Goal: Task Accomplishment & Management: Manage account settings

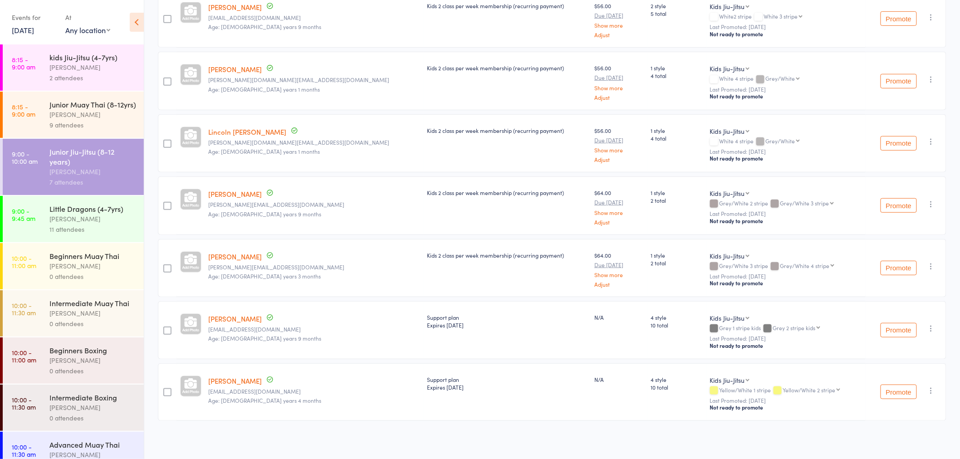
scroll to position [161, 0]
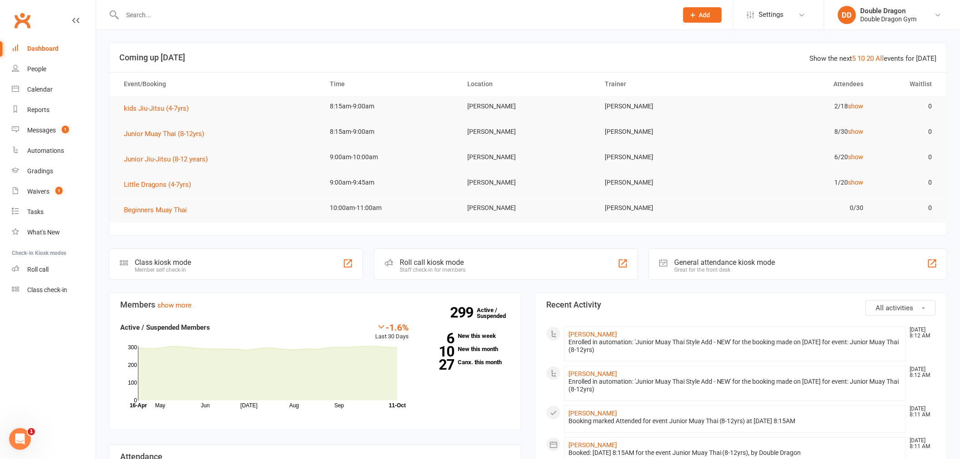
click at [169, 13] on input "text" at bounding box center [396, 15] width 552 height 13
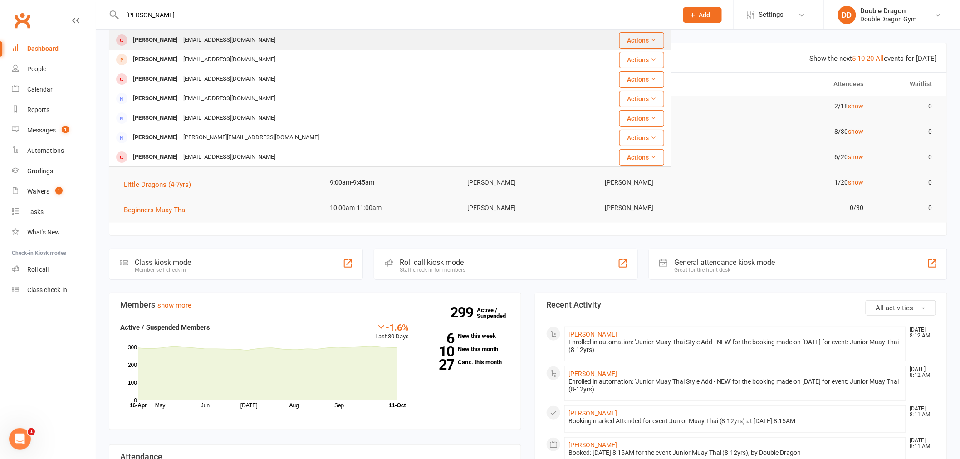
type input "[PERSON_NAME]"
click at [176, 36] on div "[PERSON_NAME]" at bounding box center [155, 40] width 50 height 13
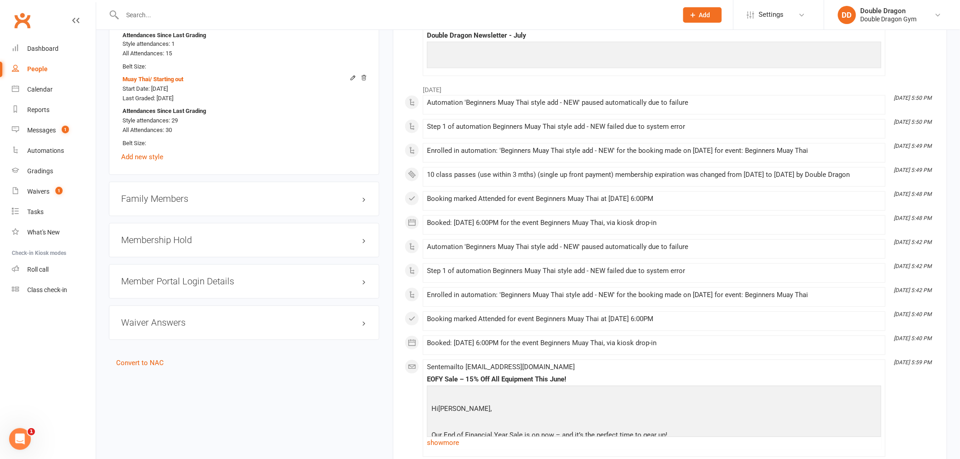
scroll to position [655, 0]
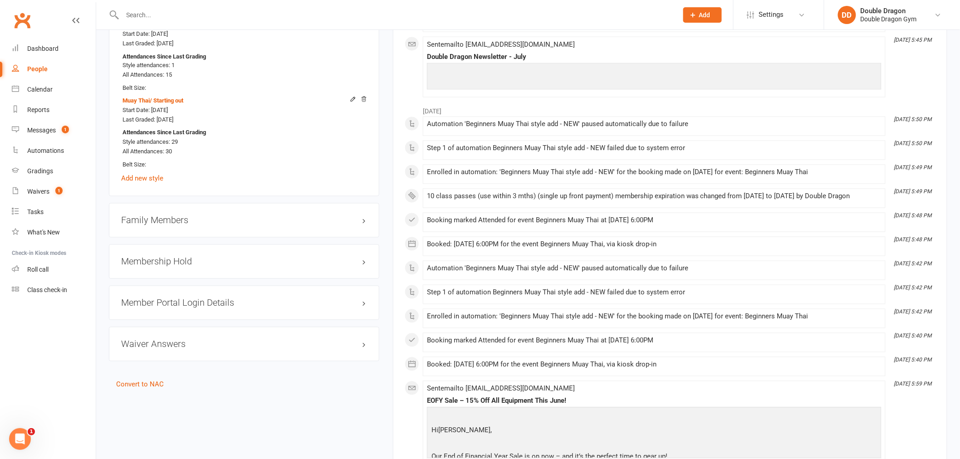
click at [212, 228] on div "Family Members" at bounding box center [244, 220] width 271 height 34
click at [231, 265] on h3 "Membership Hold" at bounding box center [244, 262] width 246 height 10
click at [238, 279] on p "No active suspensions found." at bounding box center [244, 279] width 246 height 11
click at [236, 234] on div "Family Members" at bounding box center [244, 220] width 271 height 34
click at [227, 214] on div "Family Members" at bounding box center [244, 220] width 271 height 34
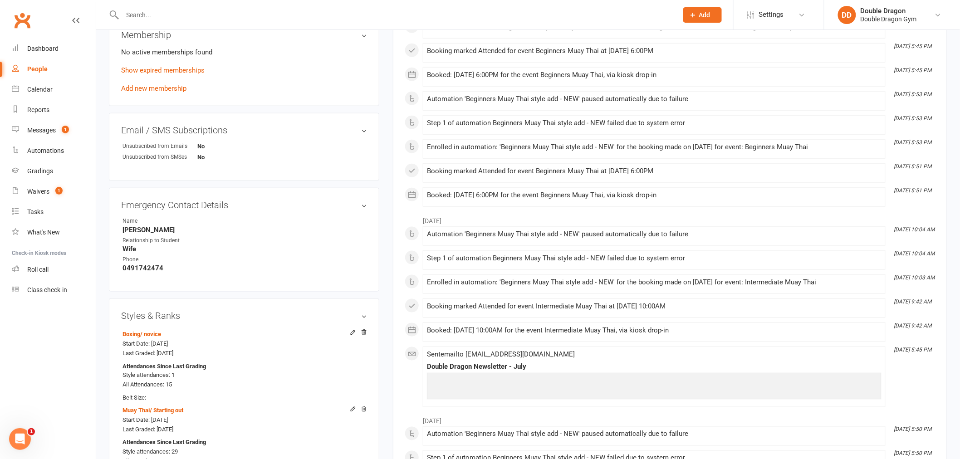
scroll to position [252, 0]
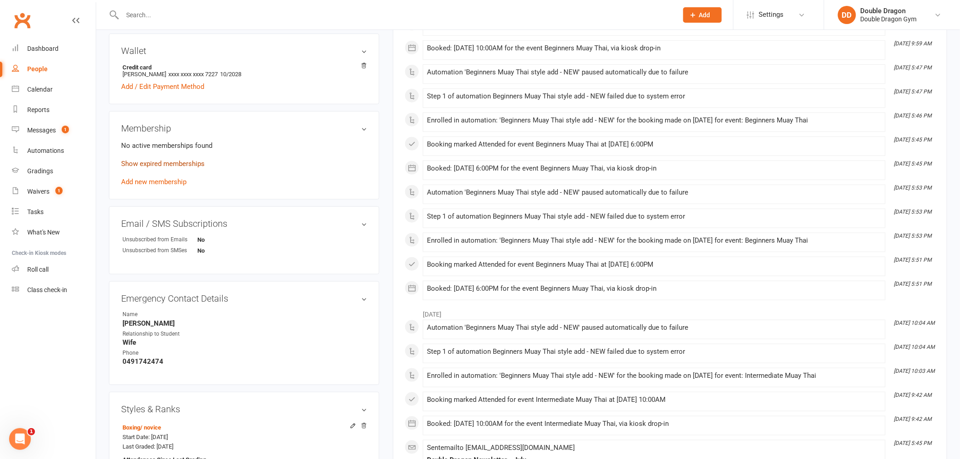
click at [165, 160] on link "Show expired memberships" at bounding box center [163, 164] width 84 height 8
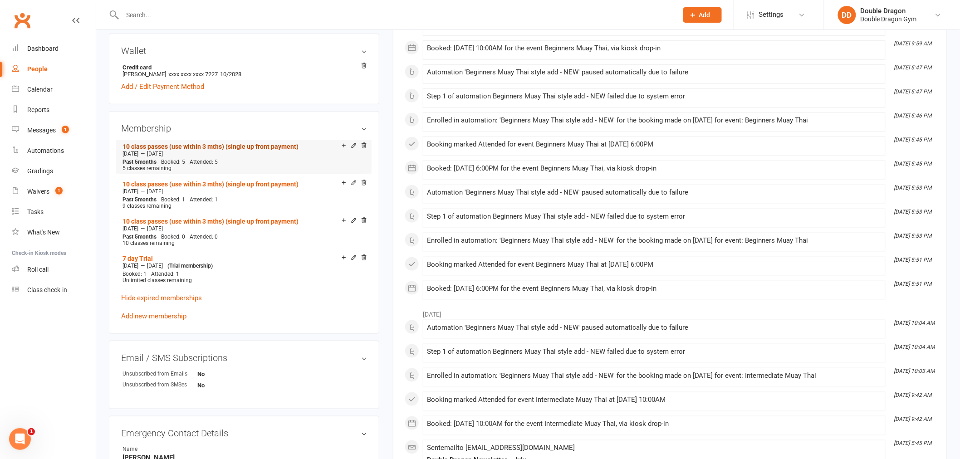
click at [188, 147] on link "10 class passes (use within 3 mths) (single up front payment)" at bounding box center [211, 146] width 176 height 7
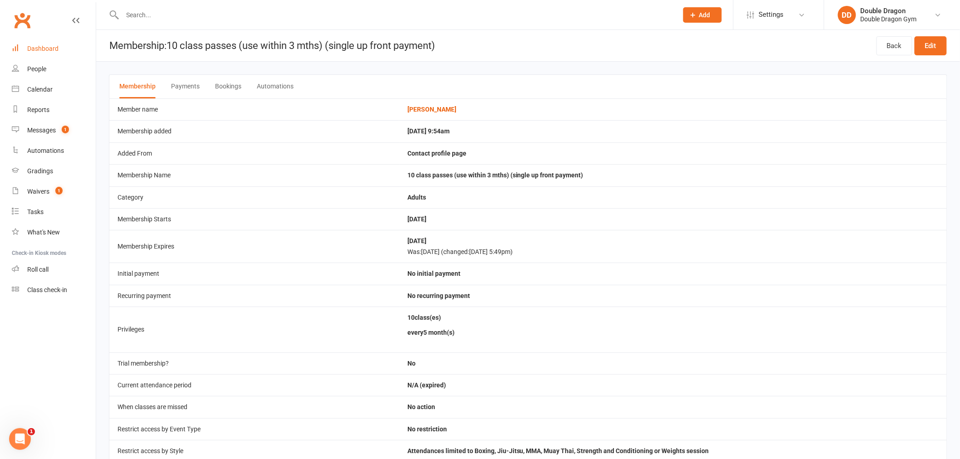
click at [47, 43] on link "Dashboard" at bounding box center [54, 49] width 84 height 20
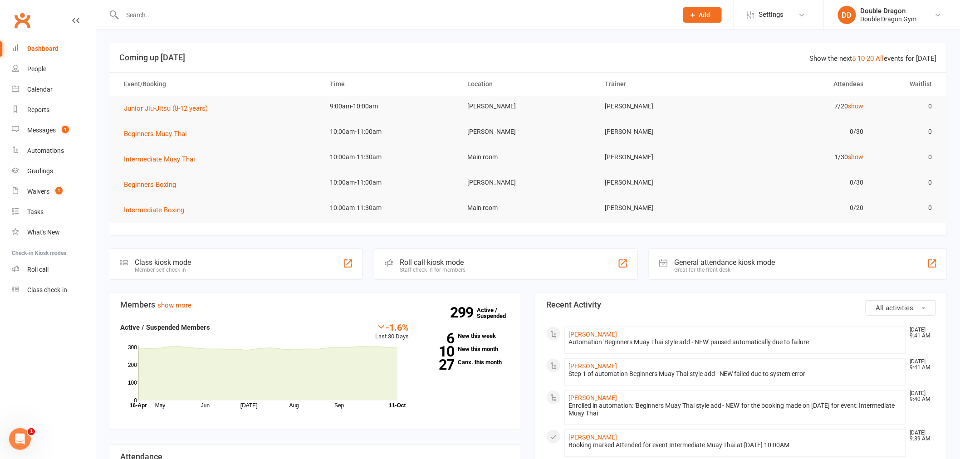
click at [182, 10] on input "text" at bounding box center [396, 15] width 552 height 13
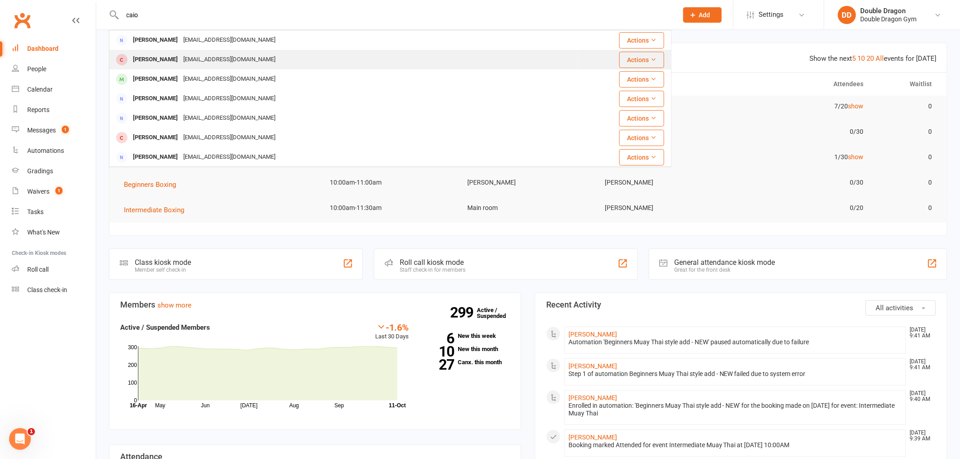
type input "caio"
click at [221, 57] on div "[EMAIL_ADDRESS][DOMAIN_NAME]" at bounding box center [230, 59] width 98 height 13
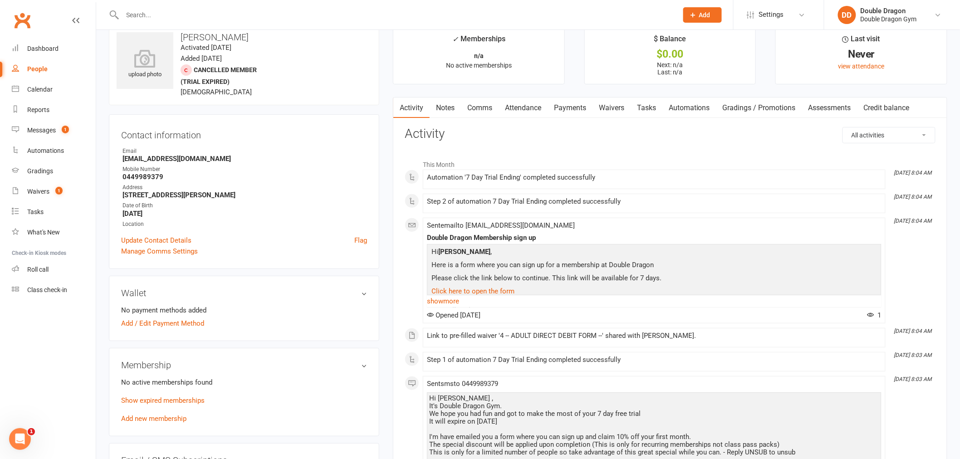
scroll to position [50, 0]
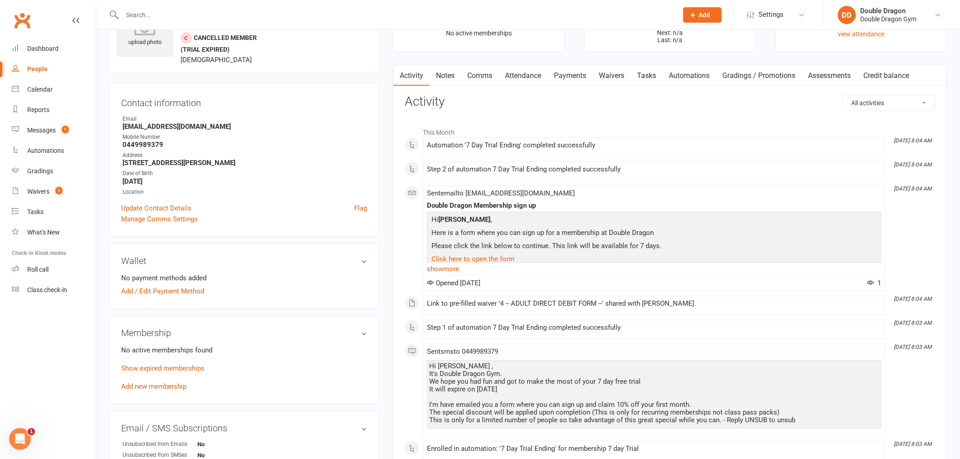
click at [623, 69] on link "Waivers" at bounding box center [612, 75] width 38 height 21
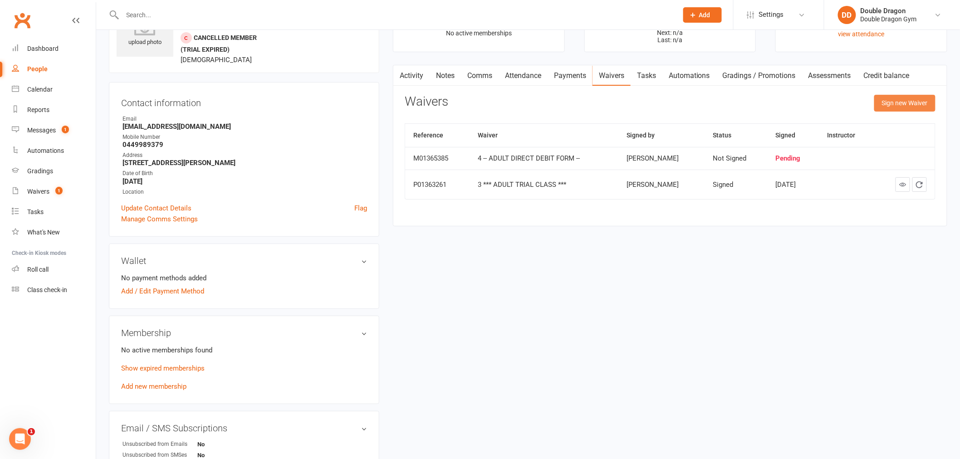
click at [904, 101] on button "Sign new Waiver" at bounding box center [905, 103] width 61 height 16
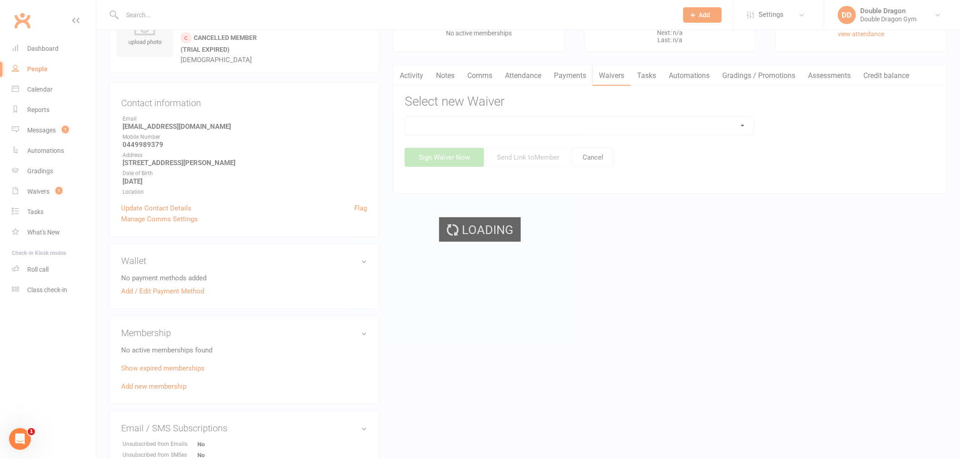
click at [511, 129] on div "Loading" at bounding box center [480, 229] width 960 height 459
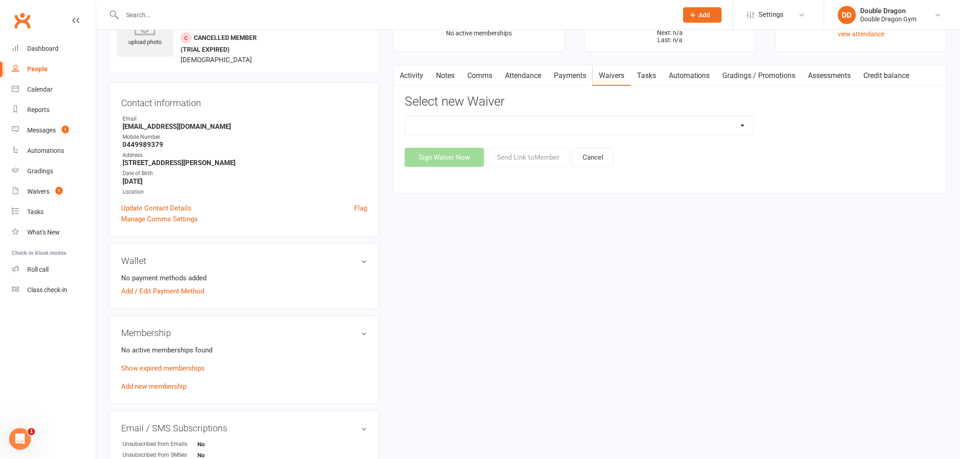
click at [720, 128] on select "1 *** KIDS TRIAL CLASS *** 1 *** KIDS TRIAL CLASS *** (DRAFT) 2 -- KIDS DIRECT …" at bounding box center [579, 126] width 349 height 18
select select "1159"
click at [405, 117] on select "1 *** KIDS TRIAL CLASS *** 1 *** KIDS TRIAL CLASS *** (DRAFT) 2 -- KIDS DIRECT …" at bounding box center [579, 126] width 349 height 18
click at [524, 153] on button "Send Link to Member" at bounding box center [529, 157] width 84 height 19
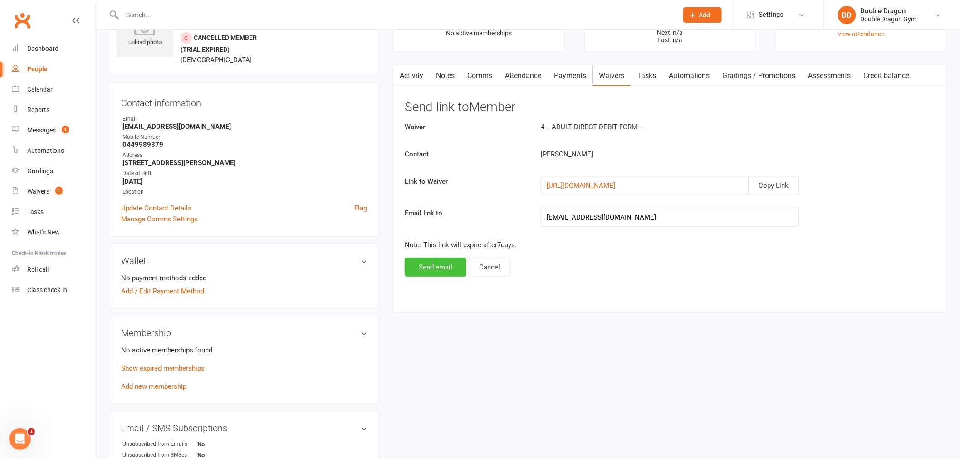
click at [434, 273] on button "Send email" at bounding box center [436, 267] width 62 height 19
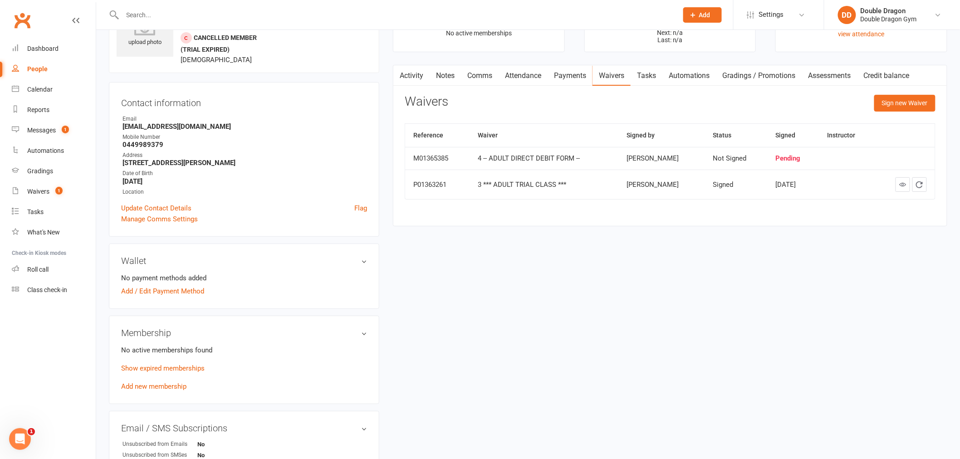
click at [167, 20] on input "text" at bounding box center [396, 15] width 552 height 13
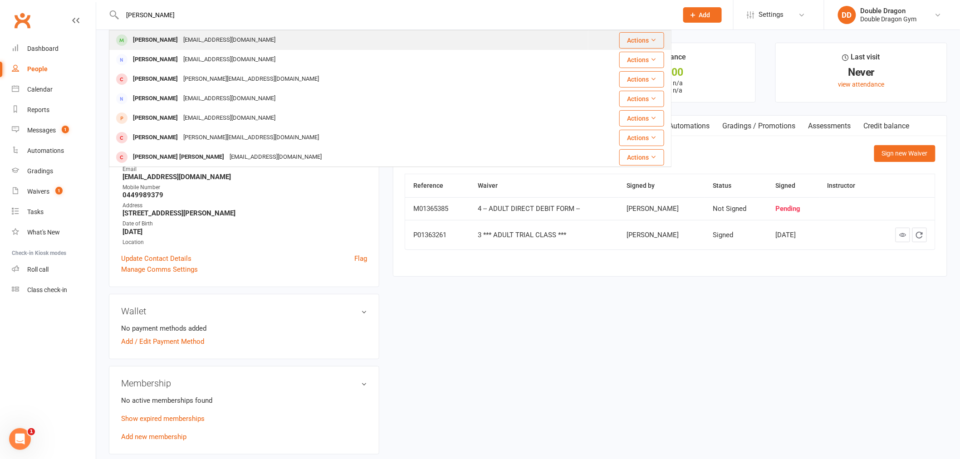
type input "[PERSON_NAME]"
click at [211, 47] on div "[PERSON_NAME] [EMAIL_ADDRESS][DOMAIN_NAME]" at bounding box center [349, 40] width 478 height 19
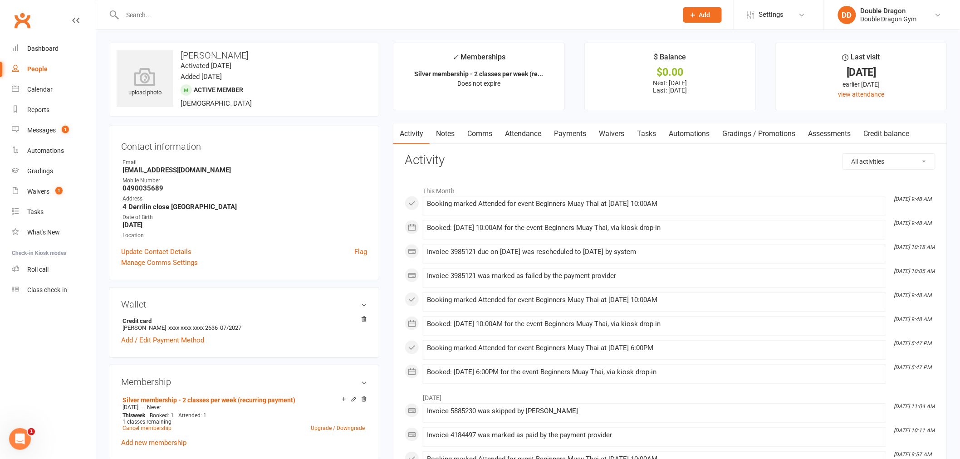
click at [566, 135] on link "Payments" at bounding box center [570, 133] width 45 height 21
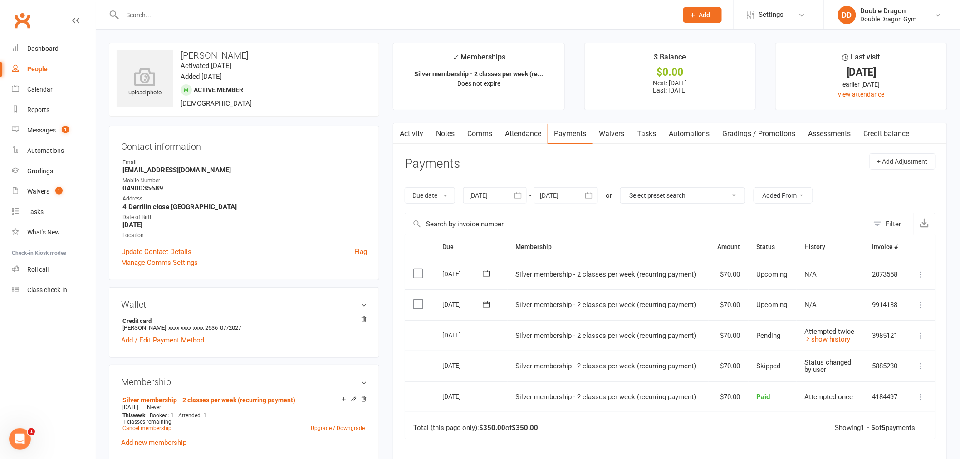
scroll to position [50, 0]
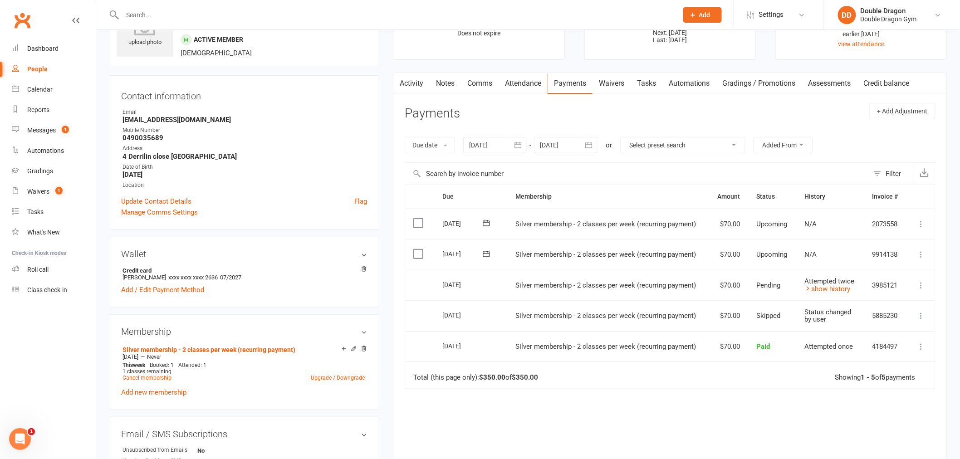
click at [923, 287] on icon at bounding box center [921, 285] width 9 height 9
click at [840, 275] on td "Attempted twice show history" at bounding box center [831, 285] width 68 height 31
click at [921, 287] on icon at bounding box center [921, 285] width 9 height 9
drag, startPoint x: 737, startPoint y: 404, endPoint x: 759, endPoint y: 384, distance: 30.2
click at [737, 404] on div "Due Contact Membership Amount Status History Invoice # Select this [DATE] [PERS…" at bounding box center [670, 345] width 531 height 321
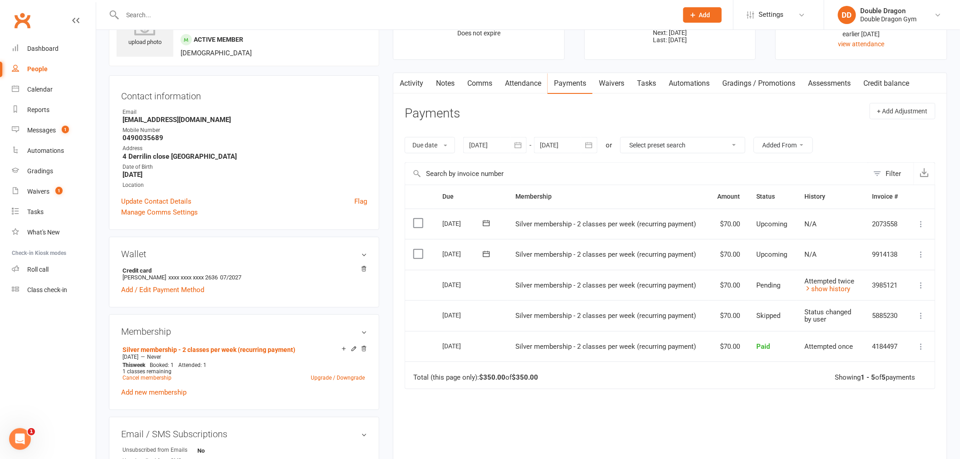
click at [922, 285] on icon at bounding box center [921, 285] width 9 height 9
click at [520, 283] on span "Silver membership - 2 classes per week (recurring payment)" at bounding box center [606, 285] width 181 height 8
click at [920, 284] on icon at bounding box center [921, 285] width 9 height 9
click at [424, 281] on td "Select this" at bounding box center [419, 285] width 29 height 31
drag, startPoint x: 764, startPoint y: 287, endPoint x: 821, endPoint y: 297, distance: 57.7
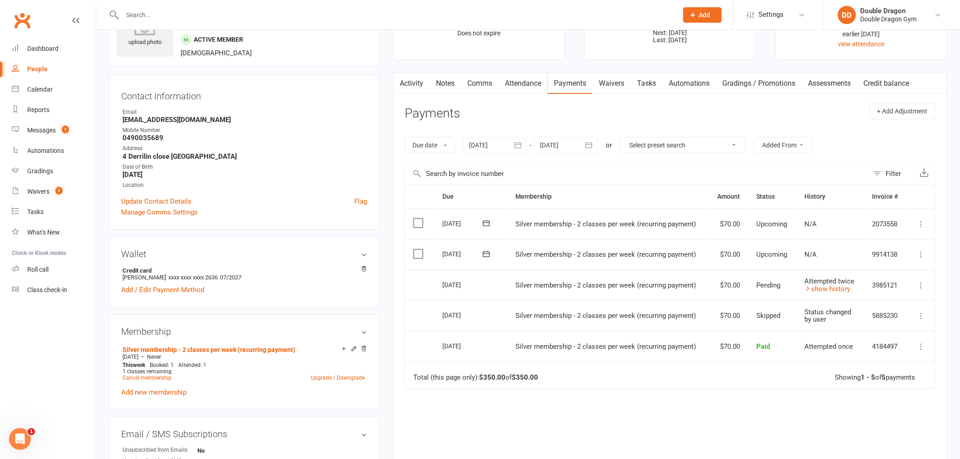
click at [822, 300] on td "Attempted twice show history" at bounding box center [831, 285] width 68 height 31
click at [822, 293] on td "Attempted twice show history" at bounding box center [831, 285] width 68 height 31
click at [915, 286] on td "More Info Send message" at bounding box center [922, 285] width 28 height 31
click at [927, 285] on button at bounding box center [921, 285] width 11 height 11
click at [829, 272] on td "Attempted twice show history" at bounding box center [831, 285] width 68 height 31
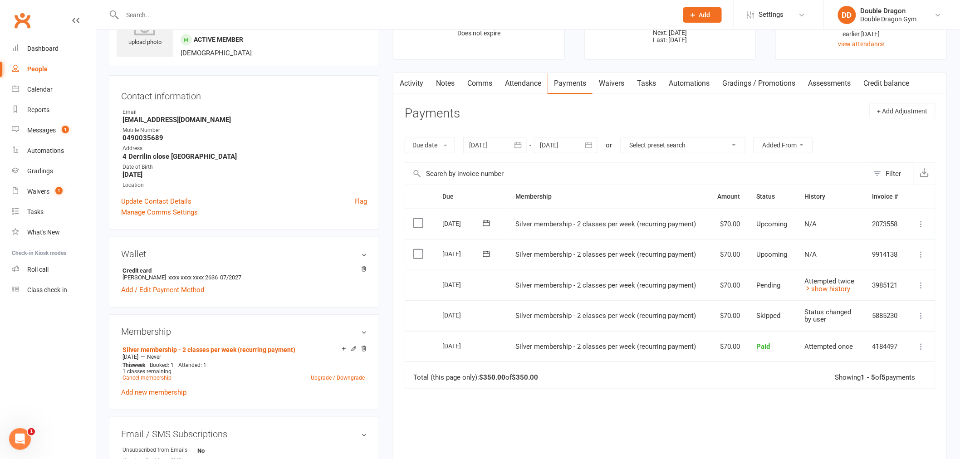
click at [937, 251] on div "Activity Notes Comms Attendance Payments Waivers Tasks Automations Gradings / P…" at bounding box center [670, 297] width 555 height 448
click at [925, 256] on button at bounding box center [921, 254] width 11 height 11
click at [875, 251] on td "9914138" at bounding box center [886, 254] width 43 height 31
click at [444, 172] on input "text" at bounding box center [637, 174] width 464 height 22
click at [235, 23] on div at bounding box center [390, 15] width 563 height 30
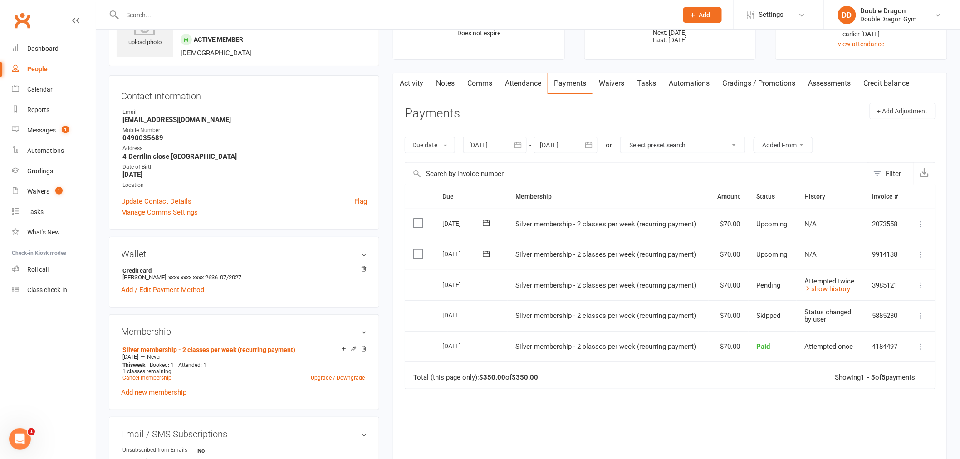
click at [209, 19] on input "text" at bounding box center [396, 15] width 552 height 13
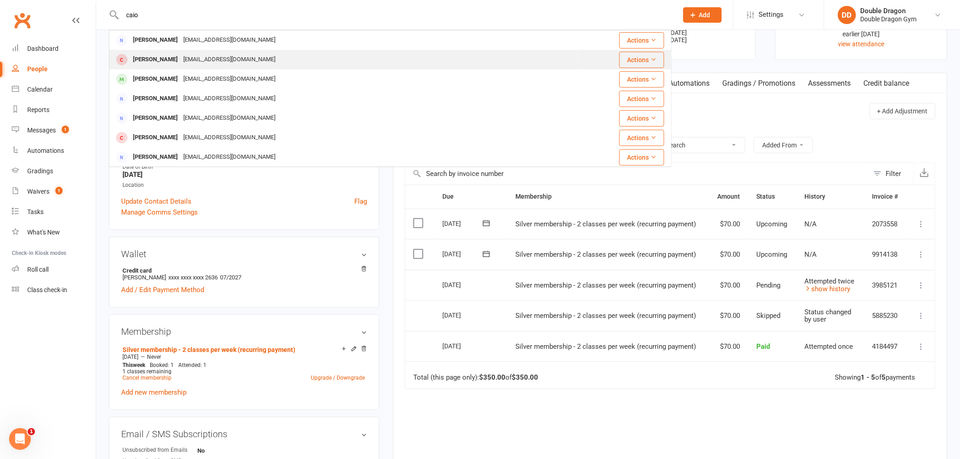
type input "caio"
click at [197, 57] on div "[EMAIL_ADDRESS][DOMAIN_NAME]" at bounding box center [230, 59] width 98 height 13
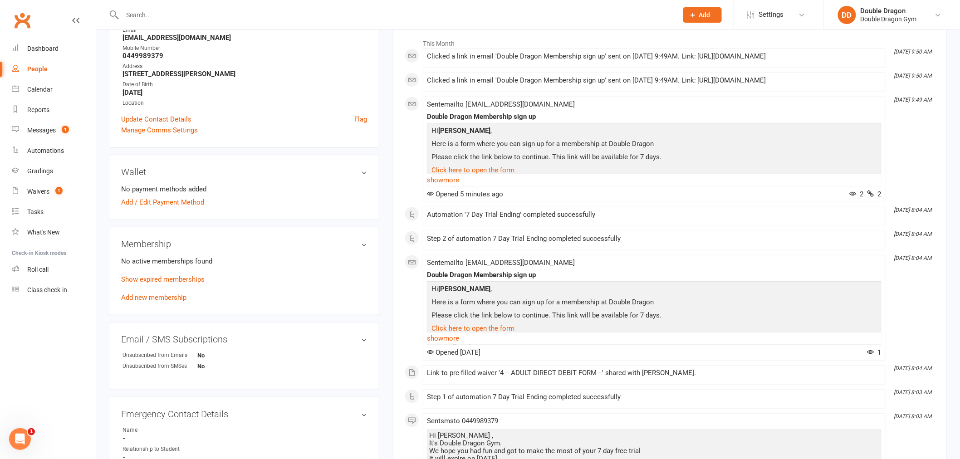
scroll to position [151, 0]
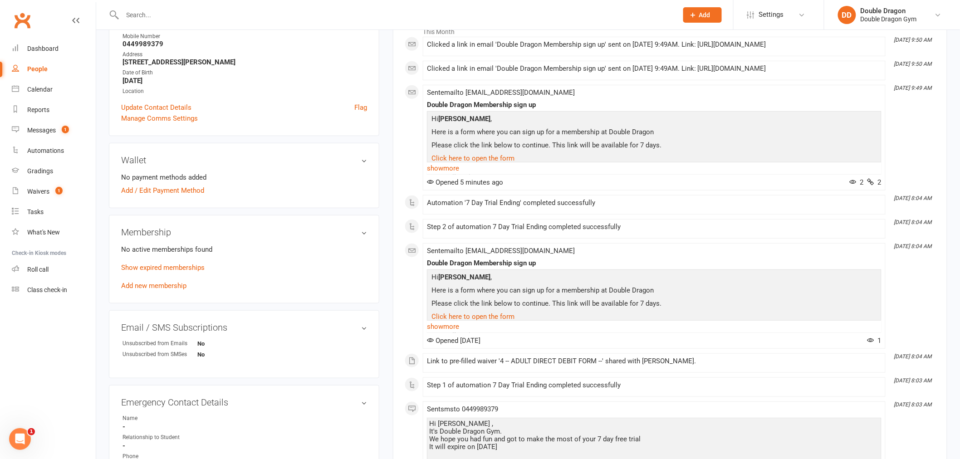
click at [175, 282] on link "Add new membership" at bounding box center [153, 286] width 65 height 8
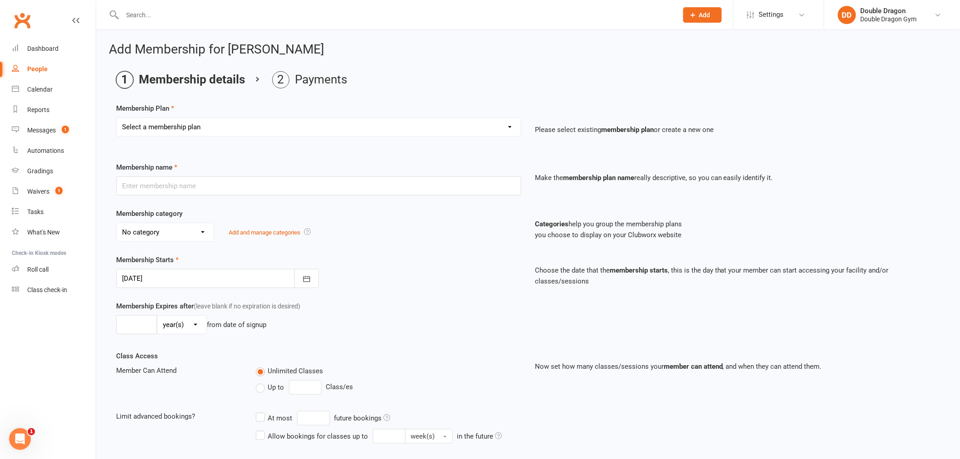
drag, startPoint x: 243, startPoint y: 123, endPoint x: 247, endPoint y: 120, distance: 4.7
click at [247, 120] on select "Select a membership plan Create new Membership Plan Platinum Membership - Unlim…" at bounding box center [319, 127] width 404 height 18
select select "4"
click at [117, 118] on select "Select a membership plan Create new Membership Plan Platinum Membership - Unlim…" at bounding box center [319, 127] width 404 height 18
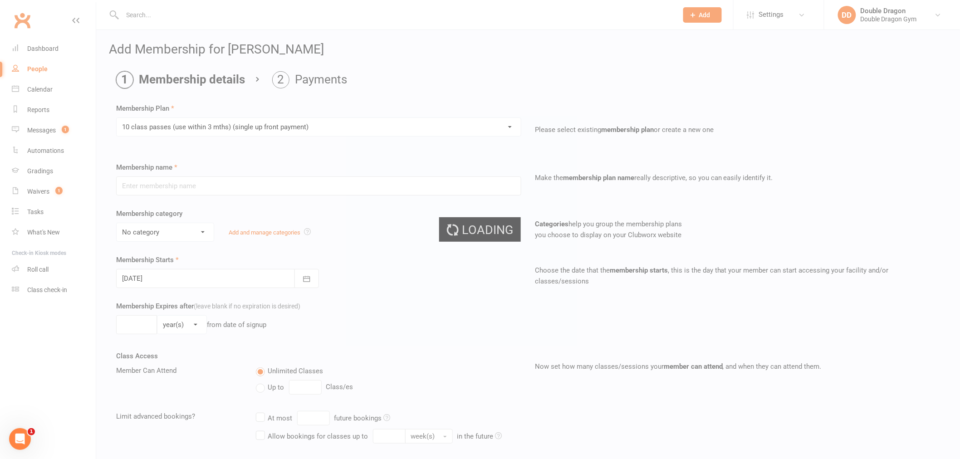
type input "10 class passes (use within 3 mths) (single up front payment)"
select select "0"
type input "5"
select select "2"
type input "10"
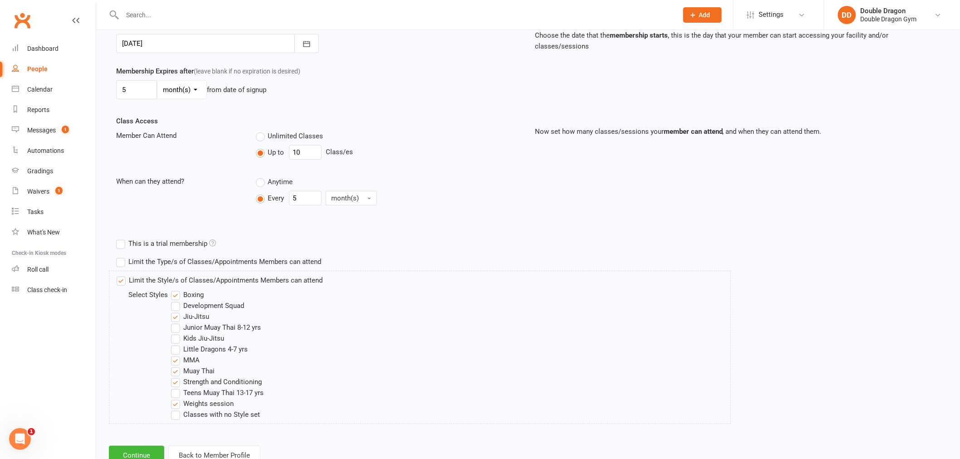
scroll to position [266, 0]
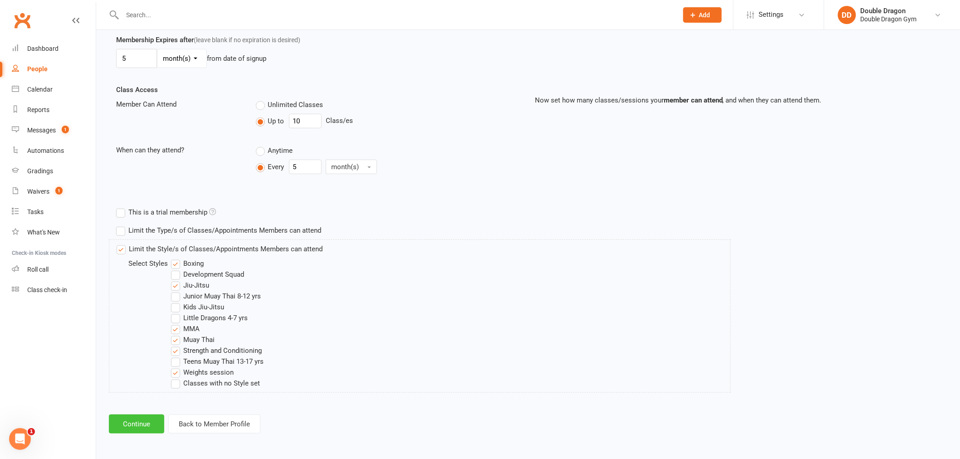
click at [129, 422] on button "Continue" at bounding box center [136, 424] width 55 height 19
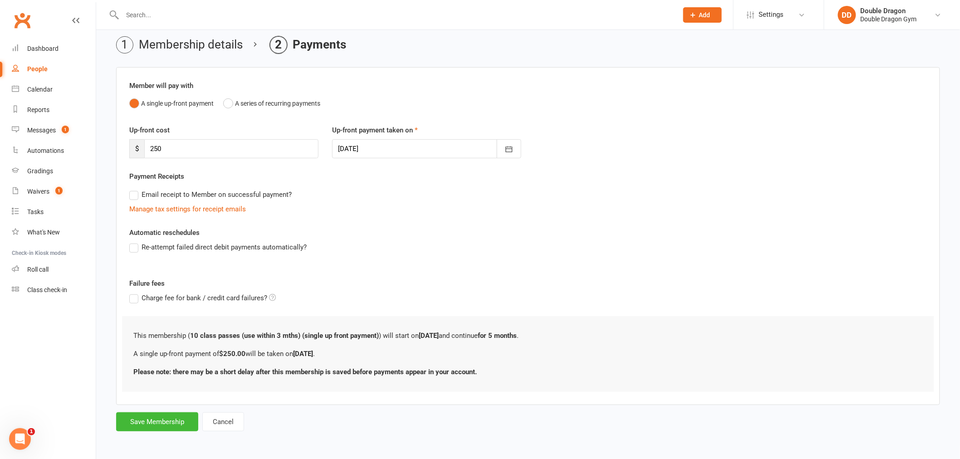
scroll to position [0, 0]
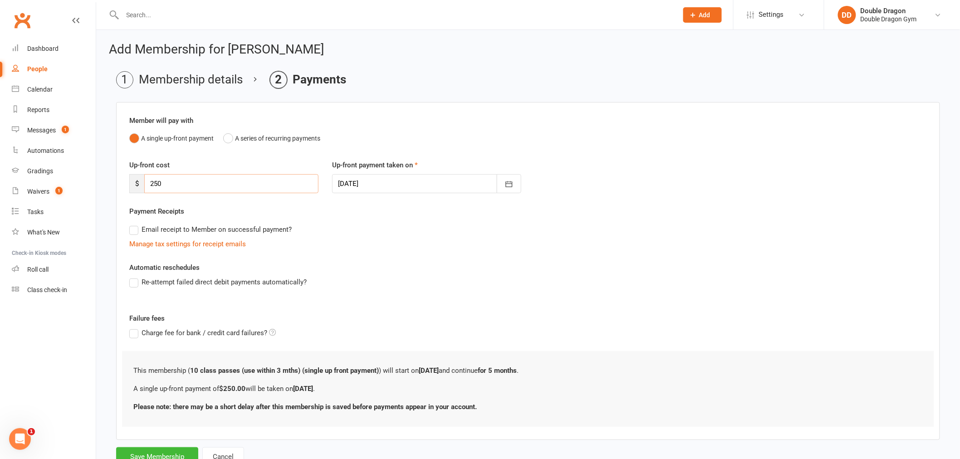
click at [177, 187] on input "250" at bounding box center [231, 183] width 174 height 19
type input "2"
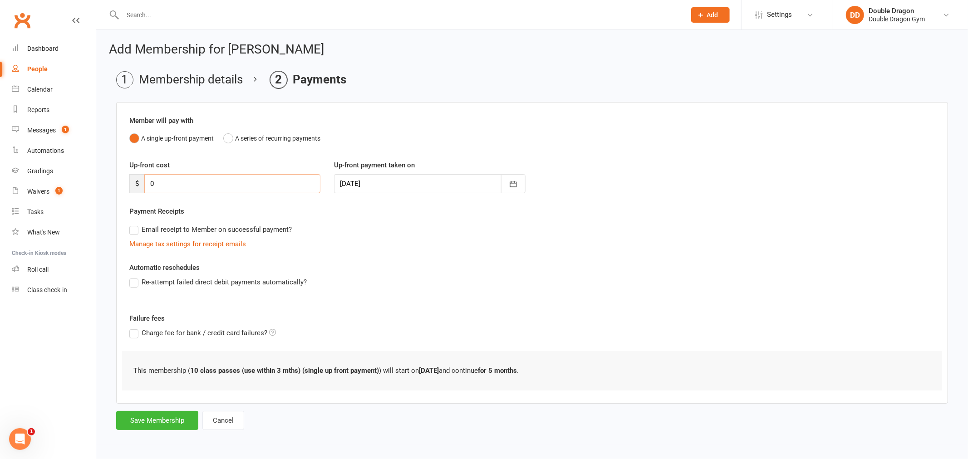
type input "0"
click at [237, 221] on div "Email receipt to Member on successful payment?" at bounding box center [528, 230] width 813 height 18
click at [157, 419] on button "Save Membership" at bounding box center [157, 420] width 82 height 19
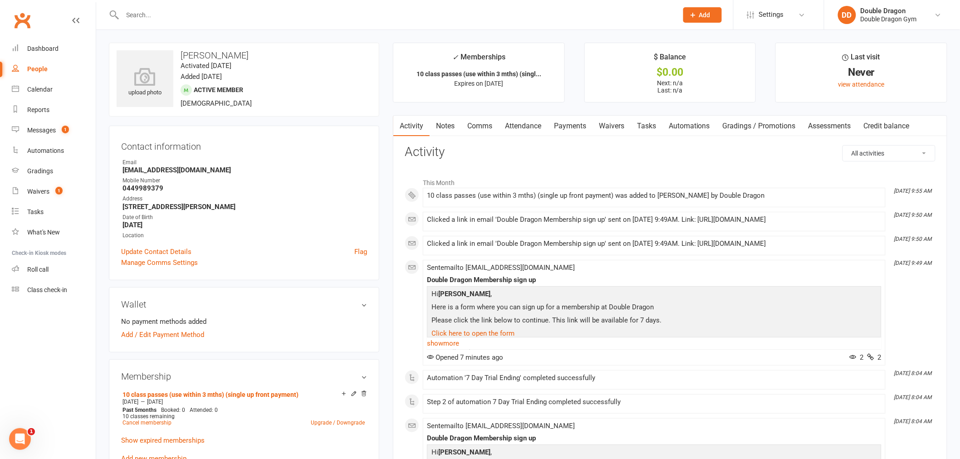
click at [208, 15] on input "text" at bounding box center [396, 15] width 552 height 13
click at [286, 2] on div at bounding box center [390, 15] width 563 height 30
click at [203, 21] on div at bounding box center [390, 15] width 563 height 30
click at [192, 11] on input "text" at bounding box center [396, 15] width 552 height 13
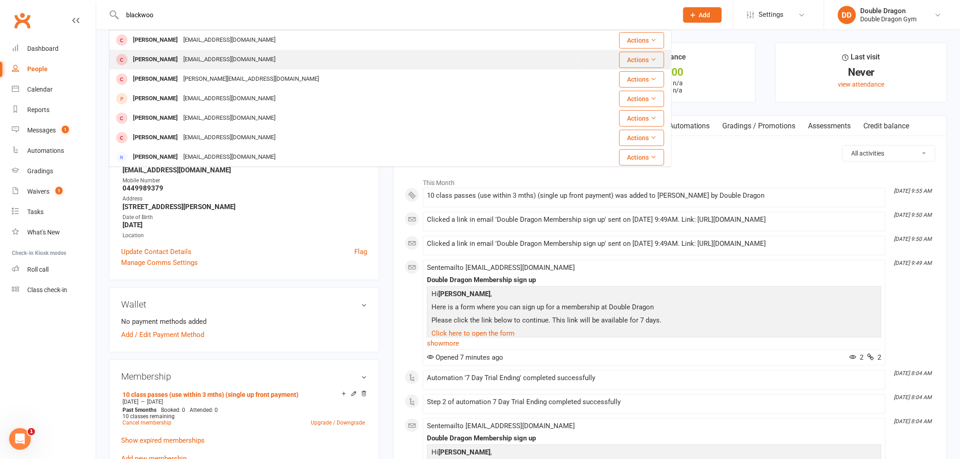
type input "blackwoo"
click at [171, 55] on div "[PERSON_NAME]" at bounding box center [155, 59] width 50 height 13
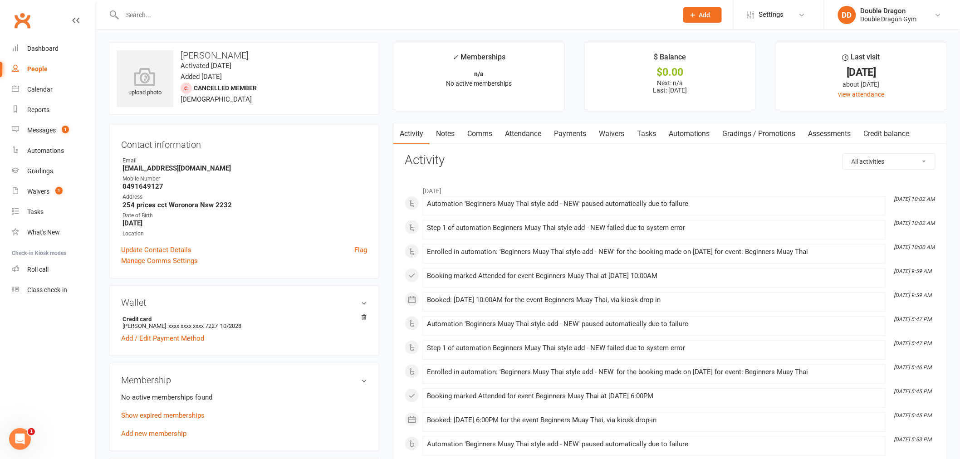
click at [141, 440] on div "Membership No active memberships found Show expired memberships Add new members…" at bounding box center [244, 407] width 271 height 89
click at [143, 438] on div "No active memberships found Show expired memberships Add new membership" at bounding box center [244, 415] width 246 height 47
click at [147, 435] on link "Add new membership" at bounding box center [153, 434] width 65 height 8
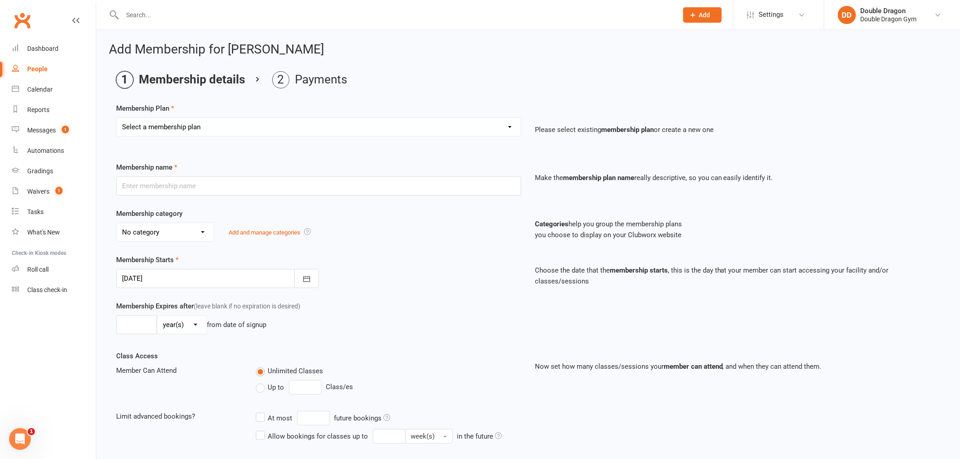
click at [193, 124] on select "Select a membership plan Create new Membership Plan Platinum Membership - Unlim…" at bounding box center [319, 127] width 404 height 18
select select "4"
click at [117, 118] on select "Select a membership plan Create new Membership Plan Platinum Membership - Unlim…" at bounding box center [319, 127] width 404 height 18
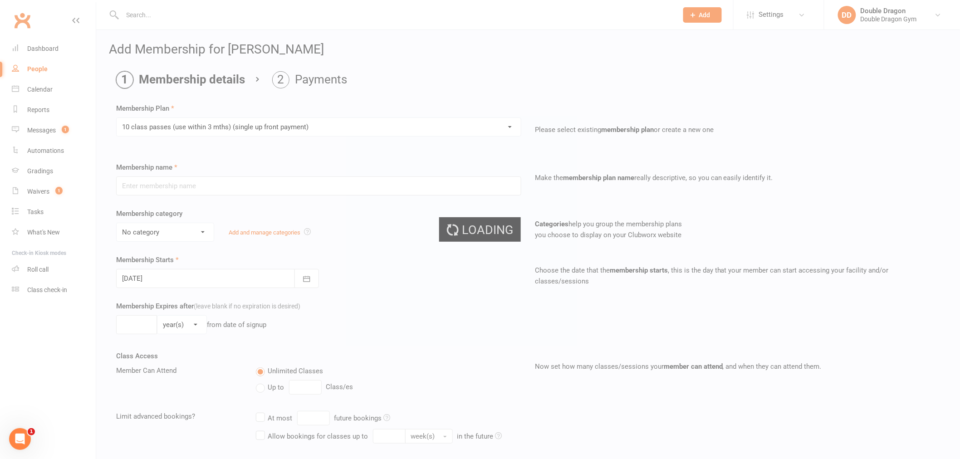
type input "10 class passes (use within 3 mths) (single up front payment)"
select select "0"
type input "5"
select select "2"
type input "10"
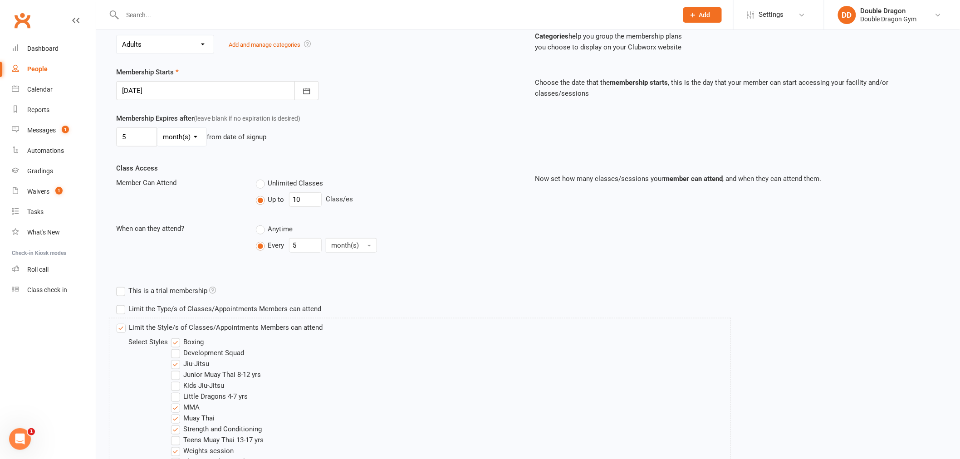
scroll to position [266, 0]
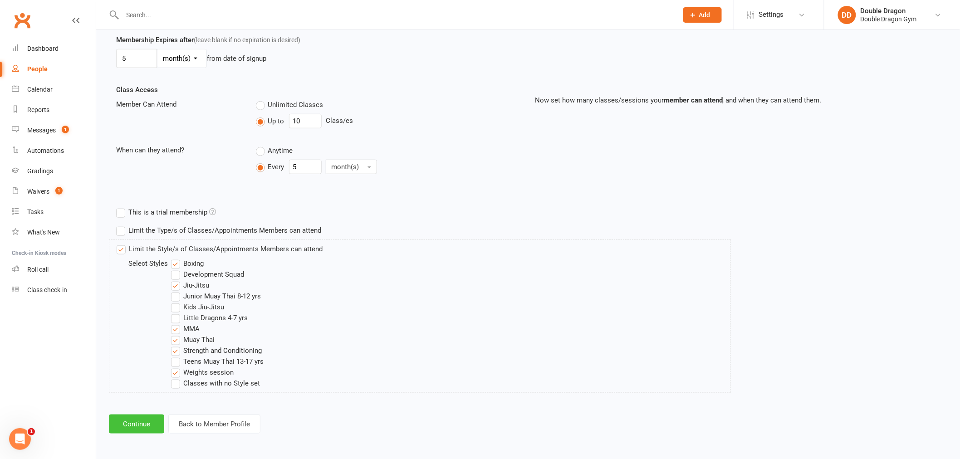
click at [132, 421] on button "Continue" at bounding box center [136, 424] width 55 height 19
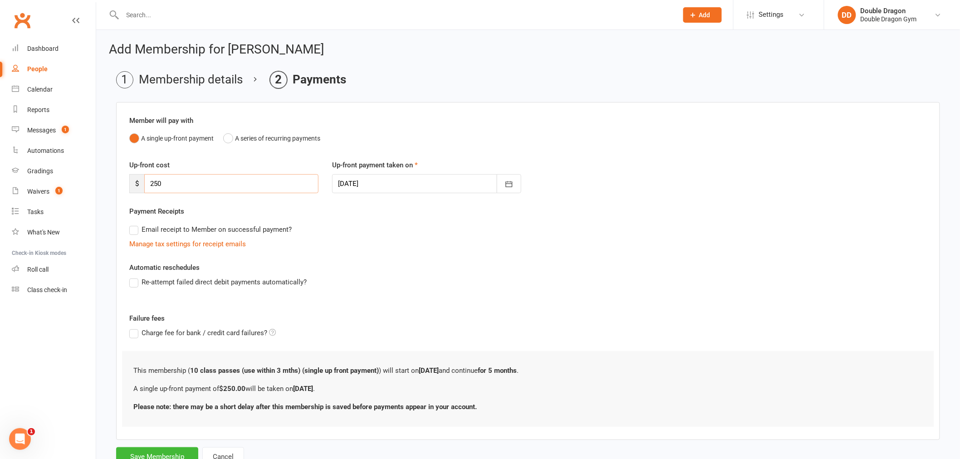
click at [186, 184] on input "250" at bounding box center [231, 183] width 174 height 19
type input "2"
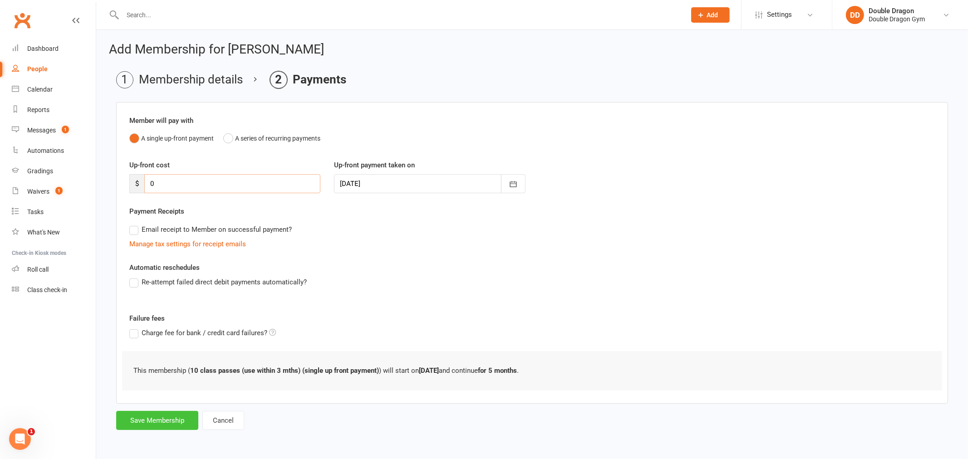
type input "0"
click at [153, 423] on button "Save Membership" at bounding box center [157, 420] width 82 height 19
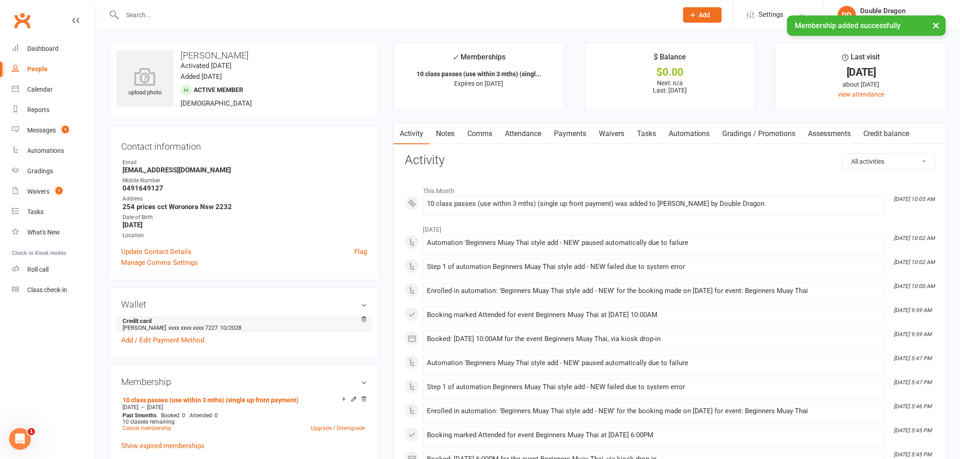
scroll to position [202, 0]
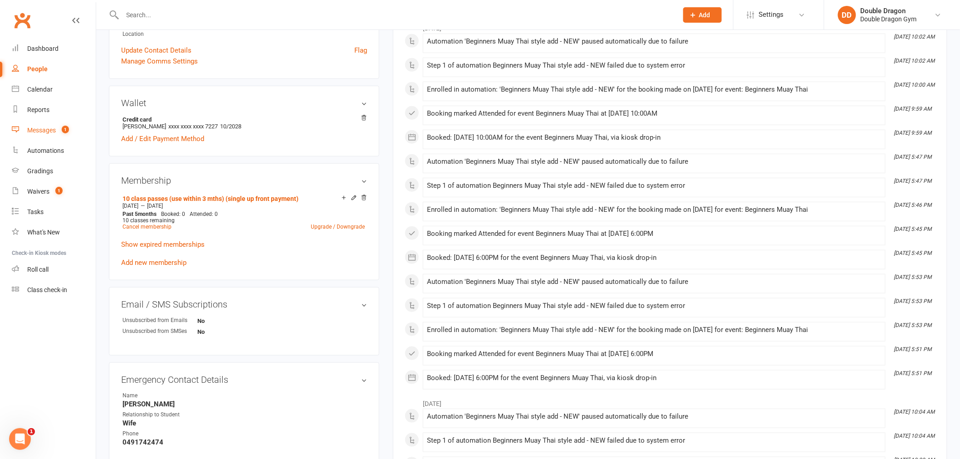
click at [47, 129] on div "Messages" at bounding box center [41, 130] width 29 height 7
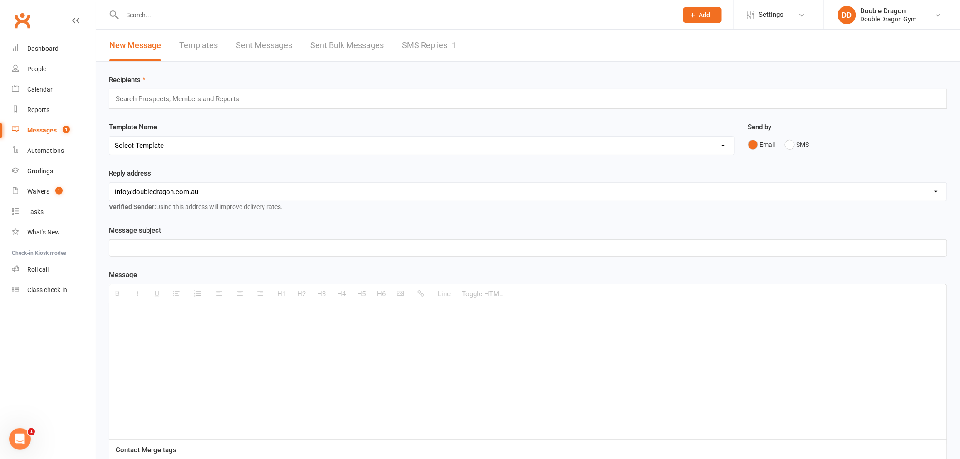
click at [428, 42] on link "SMS Replies 1" at bounding box center [429, 45] width 54 height 31
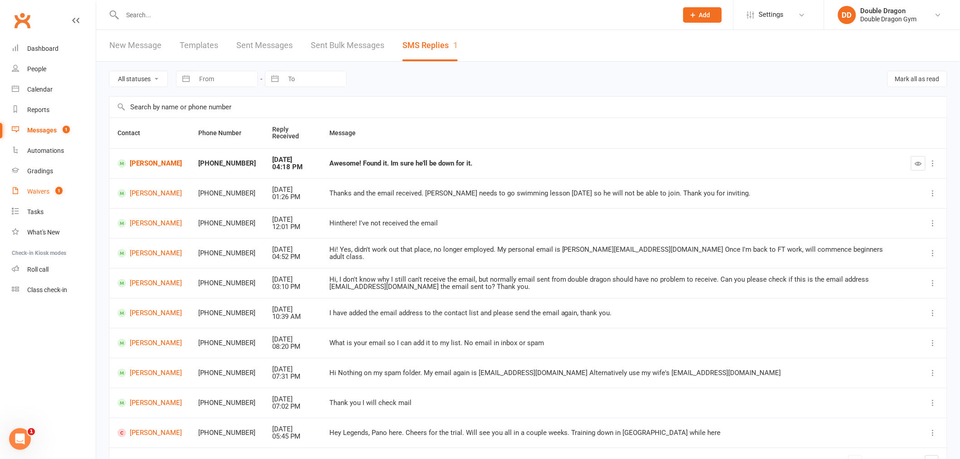
click at [44, 196] on link "Waivers 1" at bounding box center [54, 192] width 84 height 20
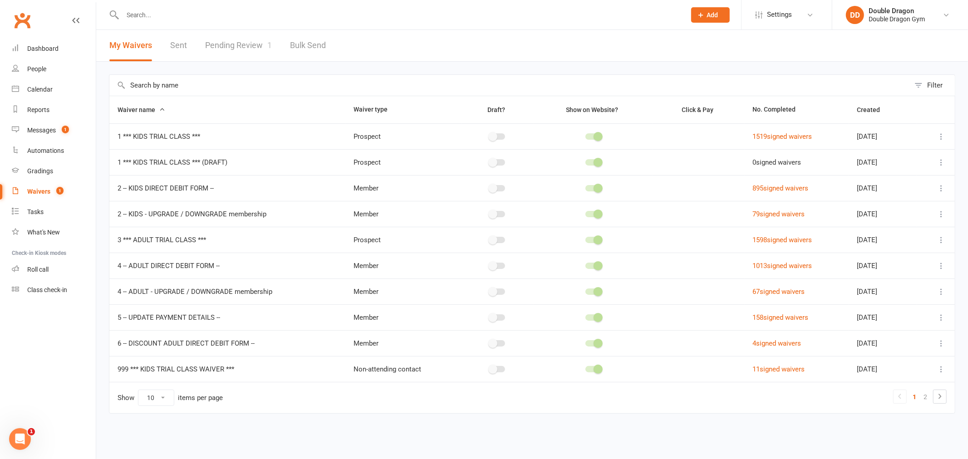
click at [256, 49] on link "Pending Review 1" at bounding box center [238, 45] width 67 height 31
select select "100"
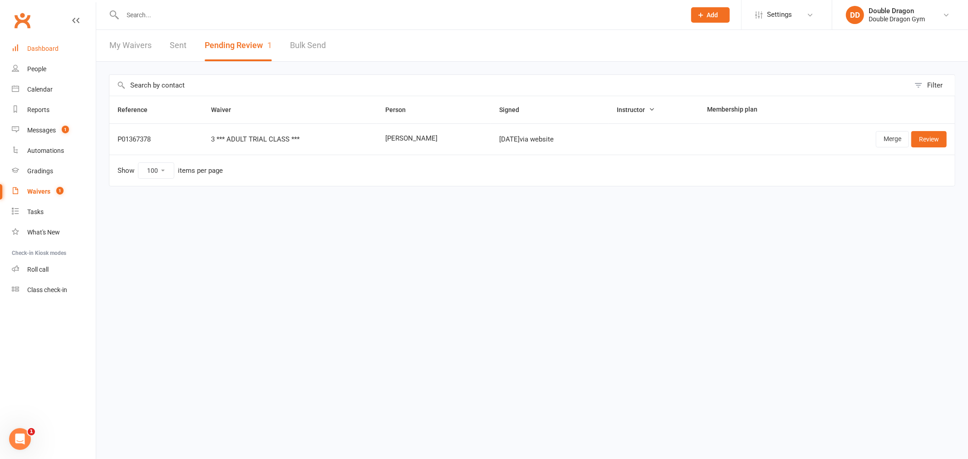
click at [39, 49] on div "Dashboard" at bounding box center [42, 48] width 31 height 7
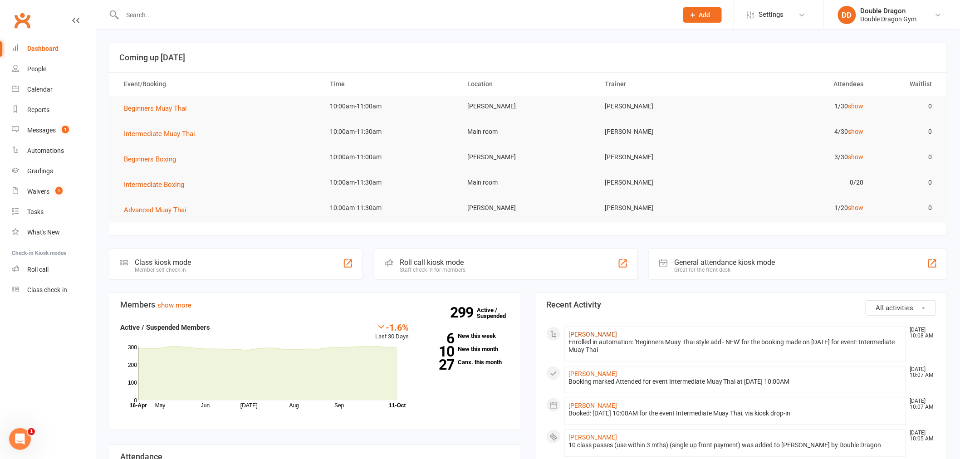
click at [601, 335] on link "[PERSON_NAME]" at bounding box center [593, 334] width 49 height 7
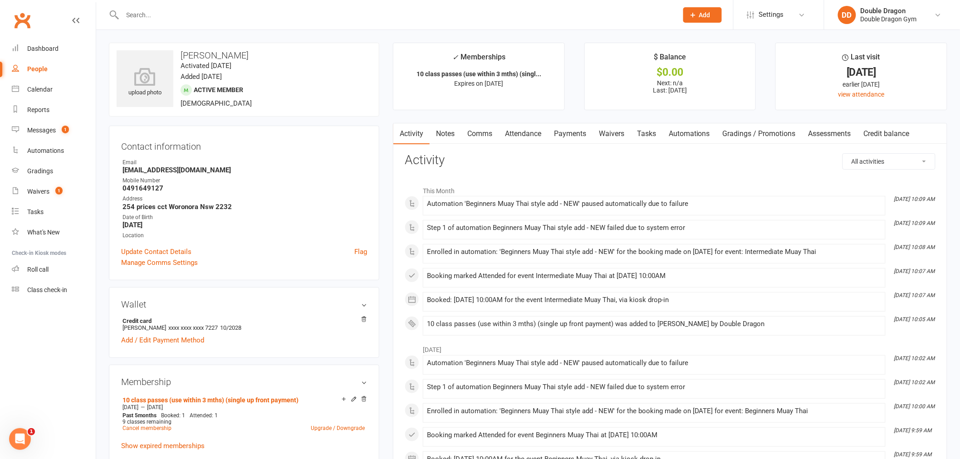
click at [185, 19] on input "text" at bounding box center [396, 15] width 552 height 13
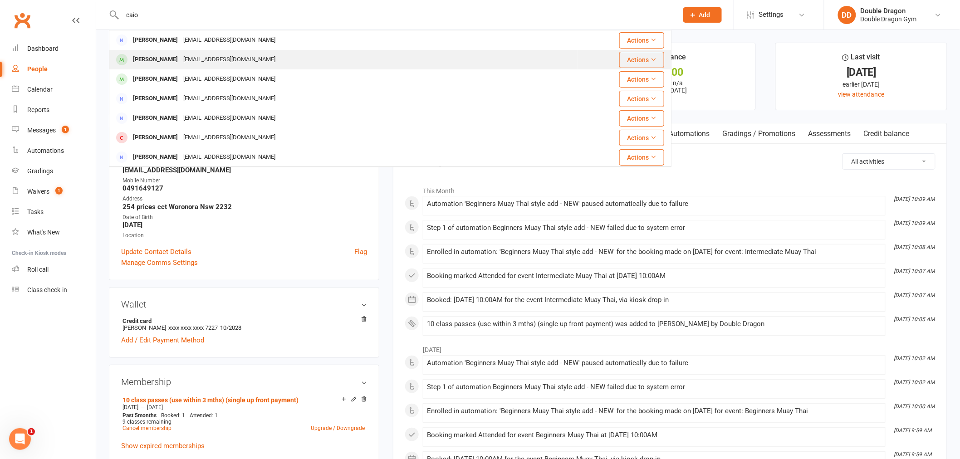
type input "caio"
click at [181, 61] on div "[EMAIL_ADDRESS][DOMAIN_NAME]" at bounding box center [230, 59] width 98 height 13
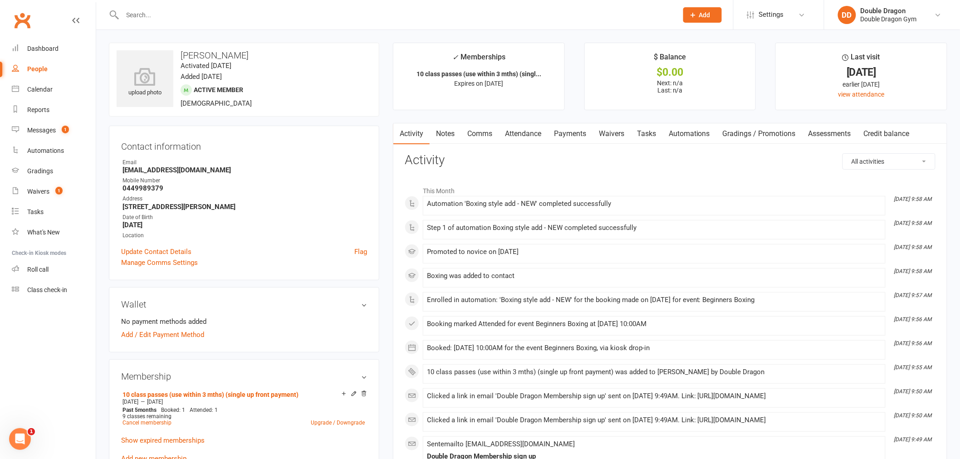
click at [153, 15] on input "text" at bounding box center [396, 15] width 552 height 13
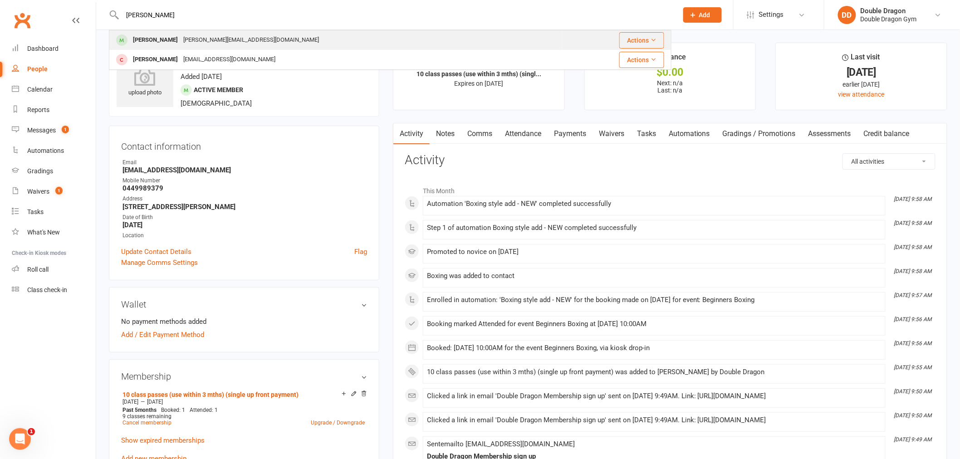
type input "[PERSON_NAME]"
click at [191, 44] on div "[PERSON_NAME][EMAIL_ADDRESS][DOMAIN_NAME]" at bounding box center [251, 40] width 141 height 13
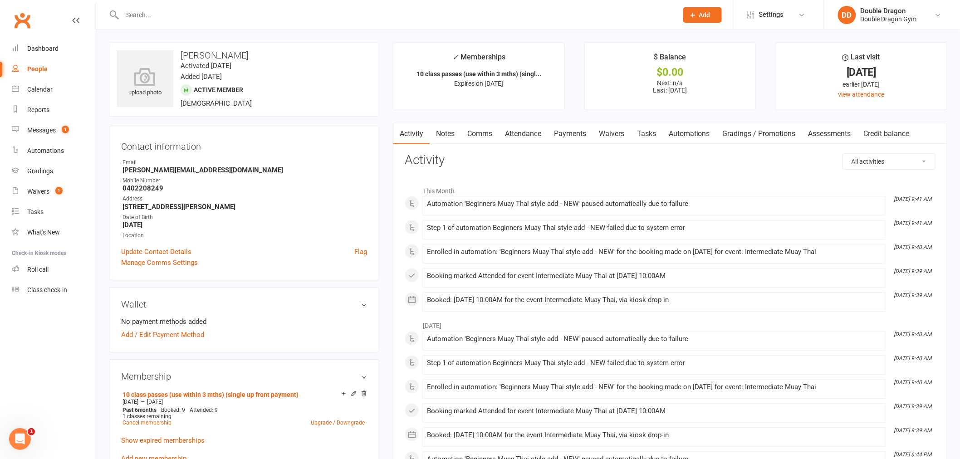
click at [174, 20] on input "text" at bounding box center [396, 15] width 552 height 13
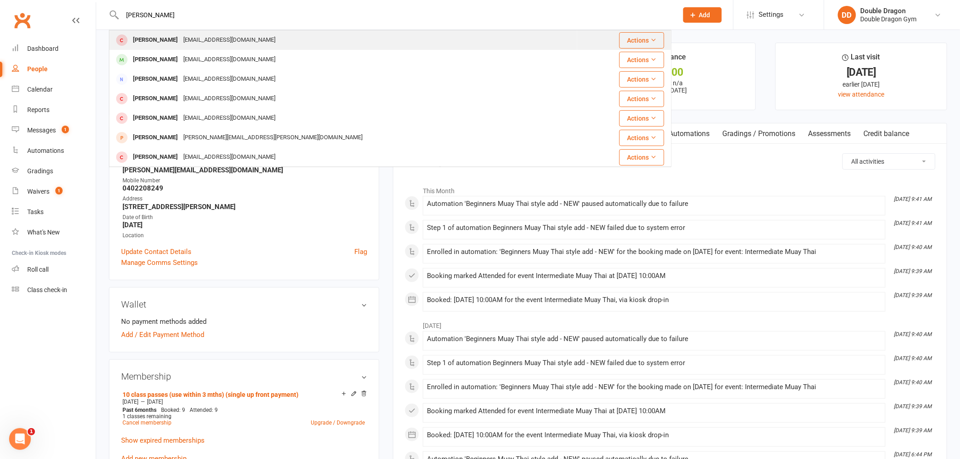
type input "[PERSON_NAME]"
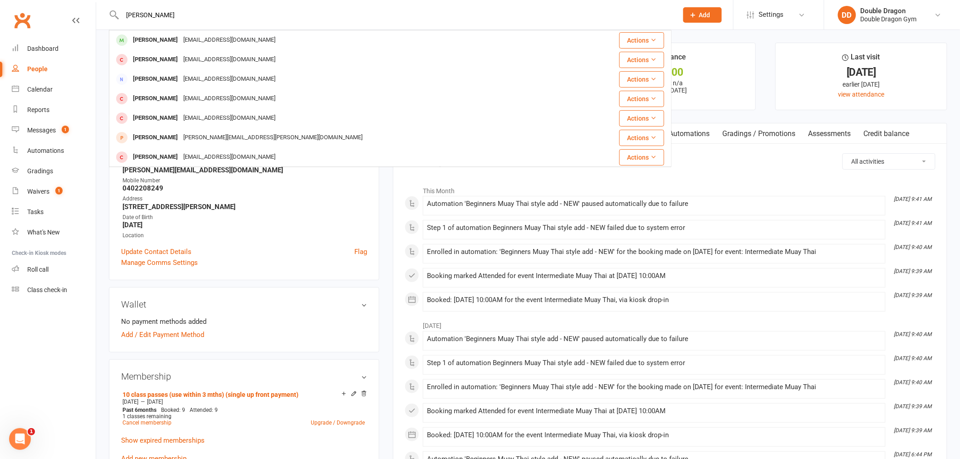
click at [197, 61] on div "[EMAIL_ADDRESS][DOMAIN_NAME]" at bounding box center [230, 59] width 98 height 13
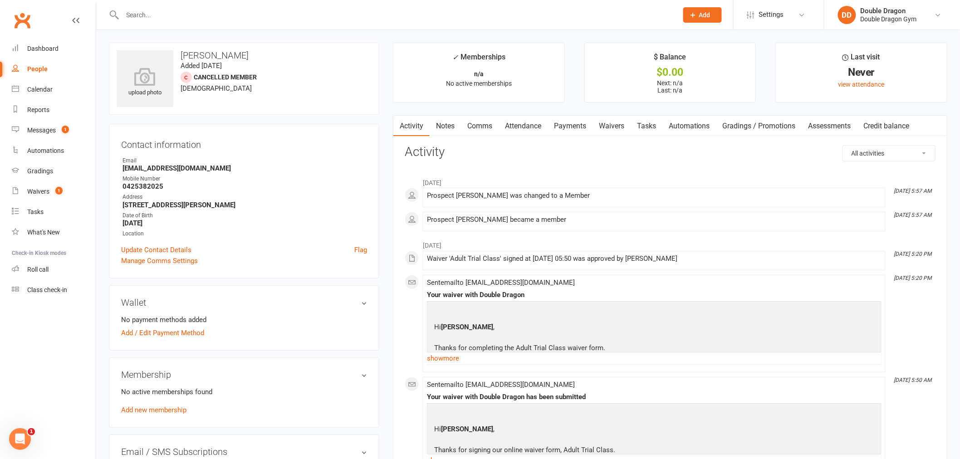
click at [173, 20] on input "text" at bounding box center [396, 15] width 552 height 13
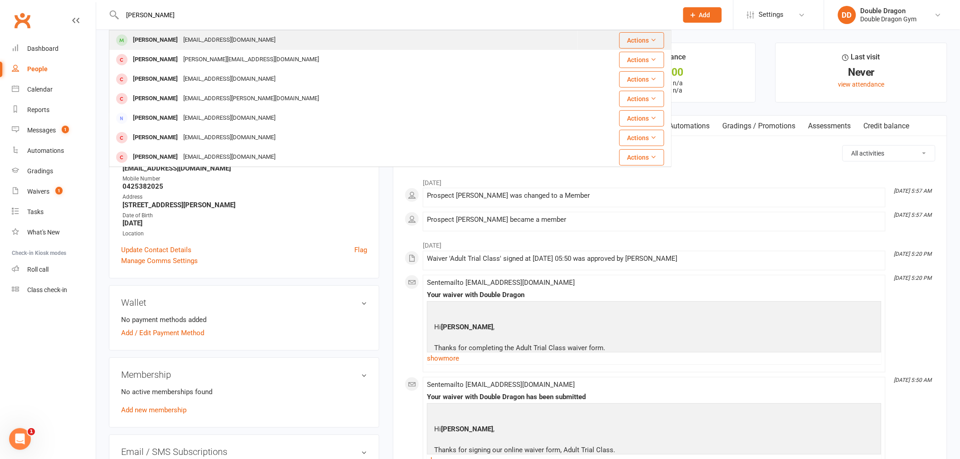
type input "[PERSON_NAME]"
click at [174, 32] on div "[PERSON_NAME] [EMAIL_ADDRESS][DOMAIN_NAME]" at bounding box center [344, 40] width 468 height 19
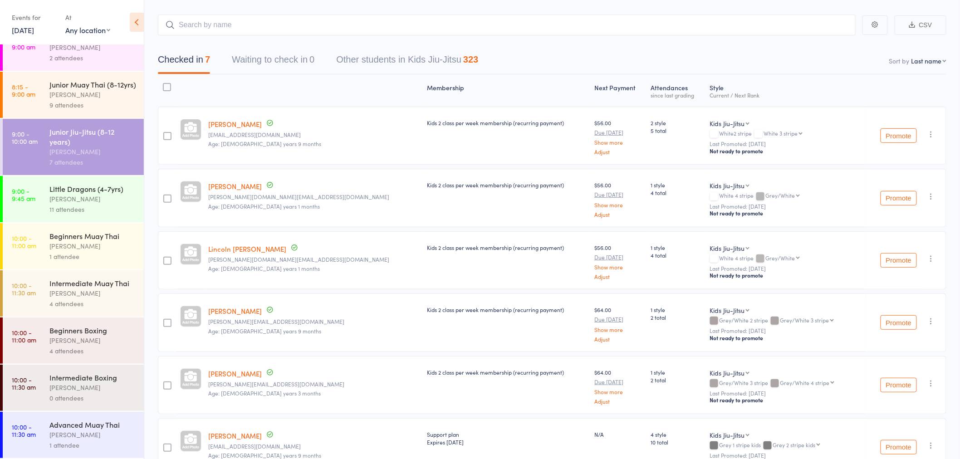
scroll to position [101, 0]
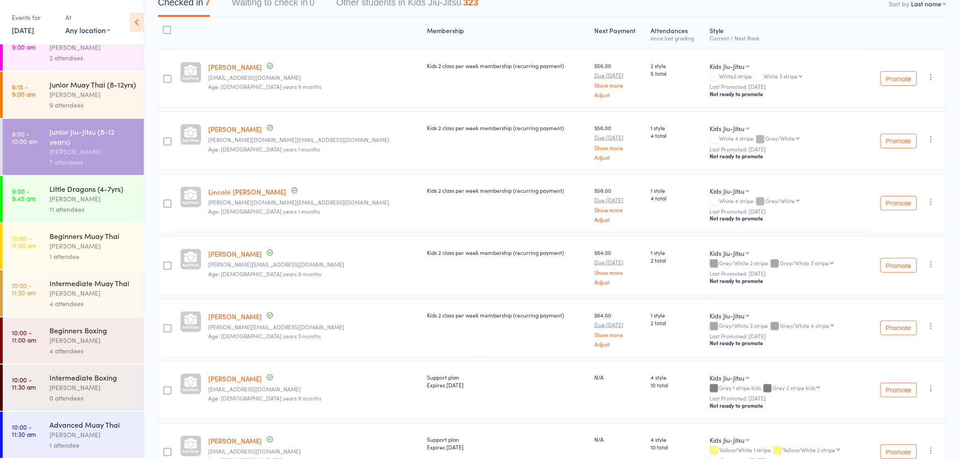
click at [103, 350] on div "4 attendees" at bounding box center [92, 351] width 87 height 10
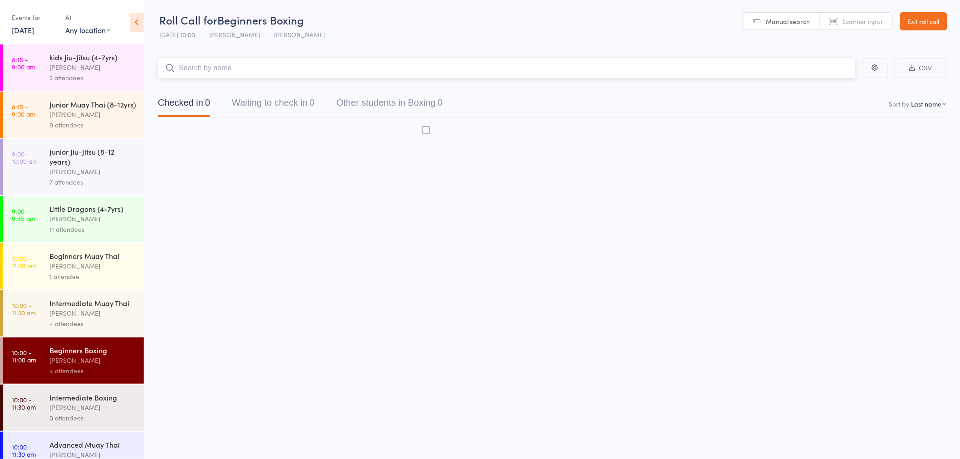
scroll to position [0, 0]
